Goal: Task Accomplishment & Management: Manage account settings

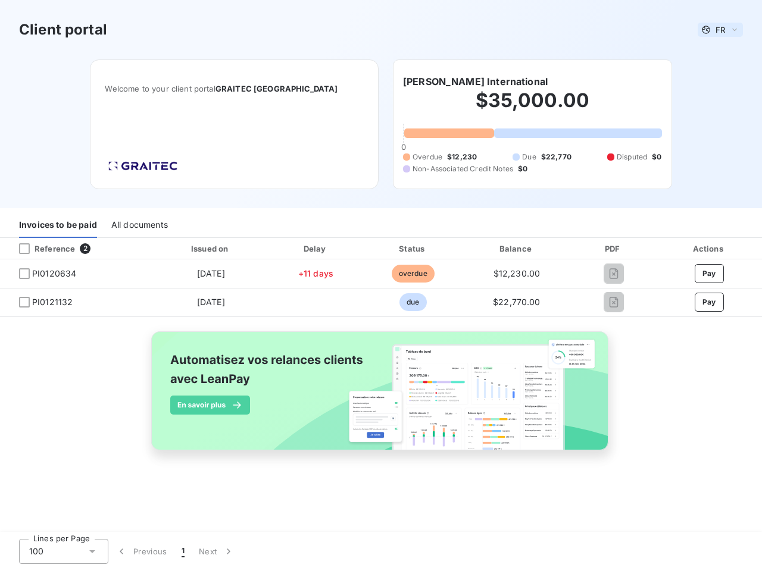
click at [720, 30] on span "FR" at bounding box center [720, 30] width 10 height 10
click at [468, 82] on h6 "[PERSON_NAME] International" at bounding box center [475, 81] width 145 height 14
click at [58, 226] on div "Invoices to be paid" at bounding box center [58, 225] width 78 height 25
click at [139, 226] on div "All documents" at bounding box center [139, 225] width 57 height 25
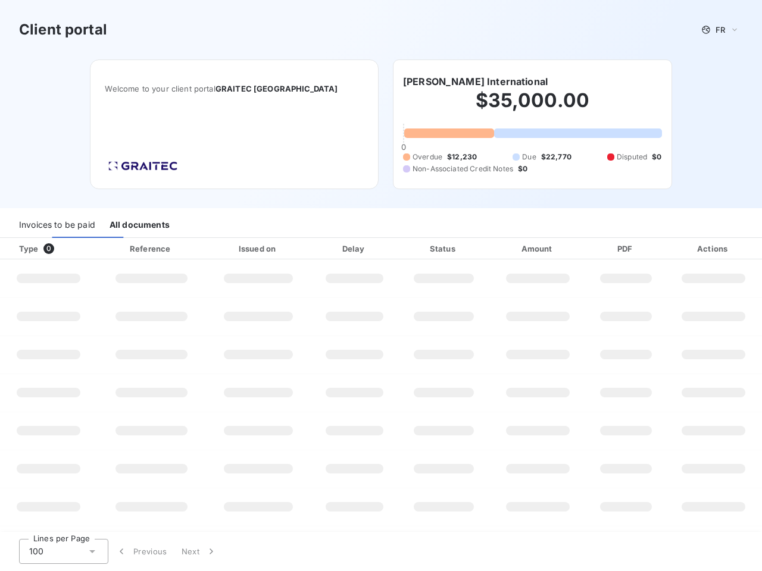
click at [76, 249] on div at bounding box center [72, 249] width 12 height 12
click at [24, 249] on div "Type 0" at bounding box center [53, 249] width 82 height 12
click at [210, 249] on div "Issued on" at bounding box center [258, 249] width 100 height 12
click at [315, 249] on div "Delay" at bounding box center [354, 249] width 83 height 12
click at [412, 249] on div "Status" at bounding box center [443, 249] width 86 height 12
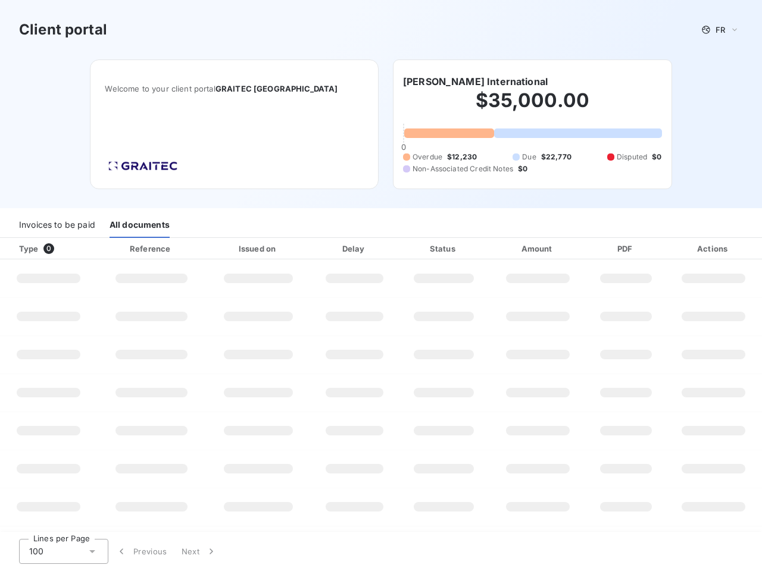
click at [516, 249] on div "Amount" at bounding box center [537, 249] width 93 height 12
